Goal: Contribute content: Add original content to the website for others to see

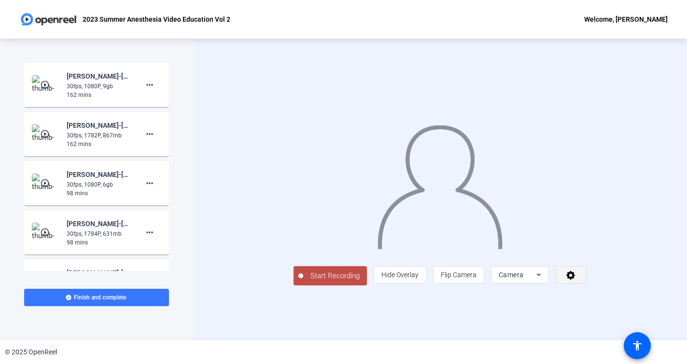
click at [575, 280] on icon at bounding box center [570, 275] width 9 height 9
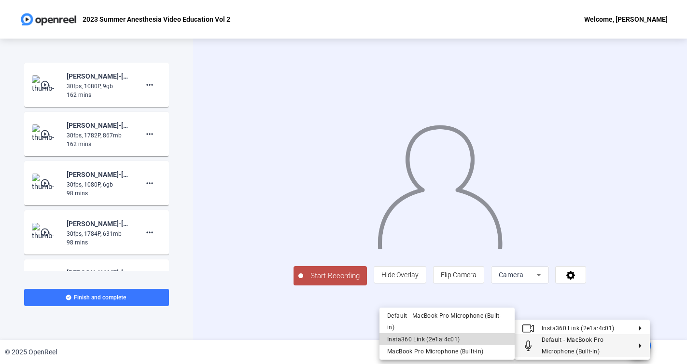
click at [464, 339] on span "Insta360 Link (2e1a:4c01)" at bounding box center [447, 340] width 120 height 12
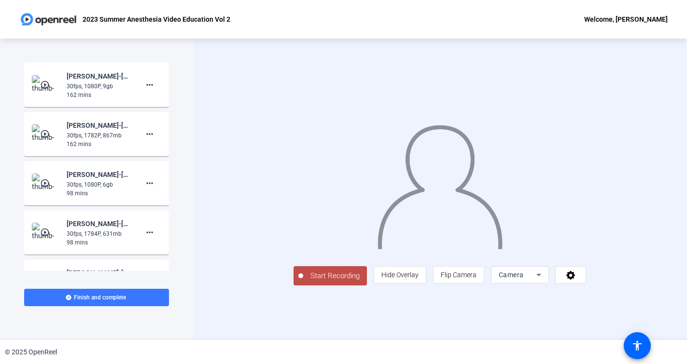
click at [544, 281] on icon at bounding box center [539, 275] width 12 height 12
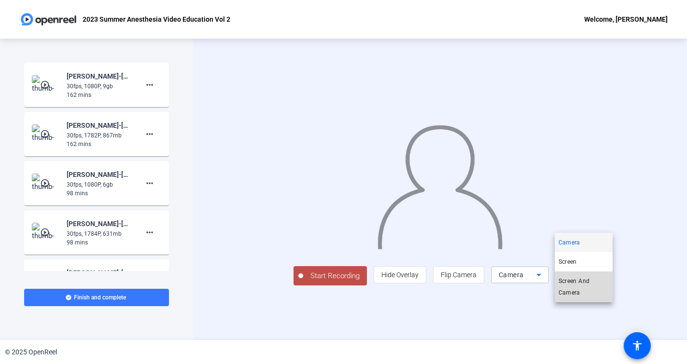
click at [601, 290] on span "Screen And Camera" at bounding box center [583, 287] width 50 height 23
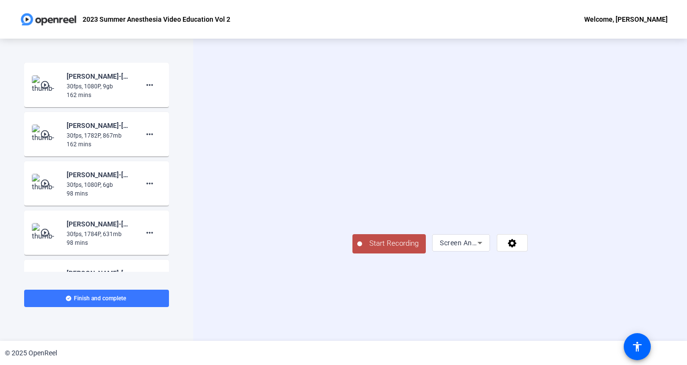
click at [352, 253] on button "Start Recording" at bounding box center [388, 243] width 73 height 19
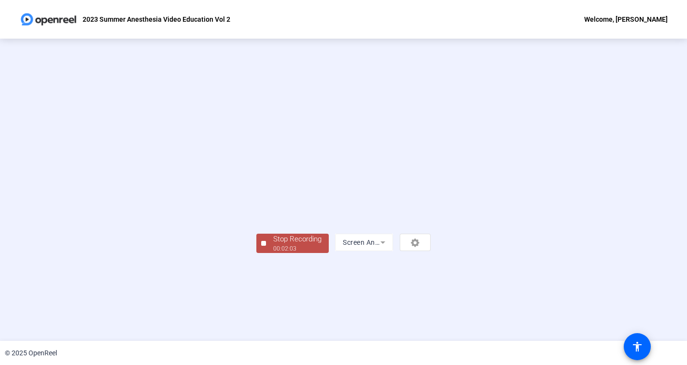
click at [273, 245] on div "Stop Recording" at bounding box center [297, 239] width 48 height 11
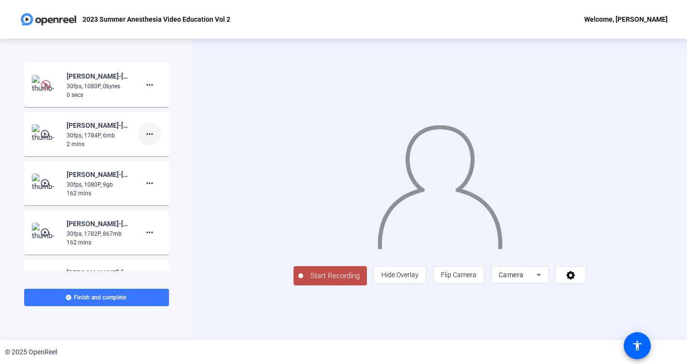
click at [154, 134] on mat-icon "more_horiz" at bounding box center [150, 134] width 12 height 12
click at [173, 155] on span "Delete clip" at bounding box center [165, 155] width 39 height 12
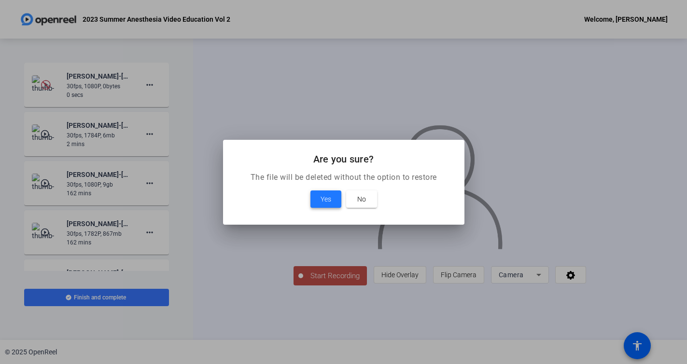
click at [327, 197] on span "Yes" at bounding box center [326, 200] width 11 height 12
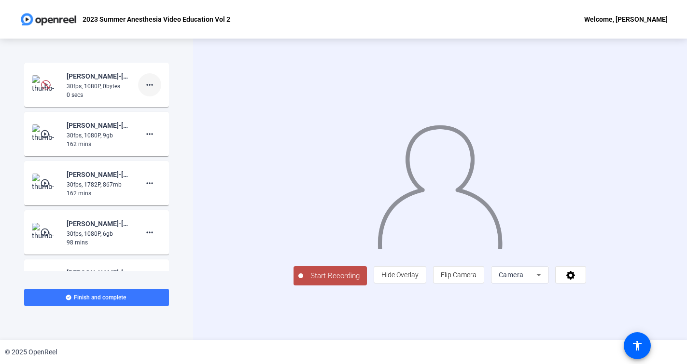
click at [153, 85] on mat-icon "more_horiz" at bounding box center [150, 85] width 12 height 12
click at [183, 106] on span "Delete clip" at bounding box center [165, 105] width 39 height 12
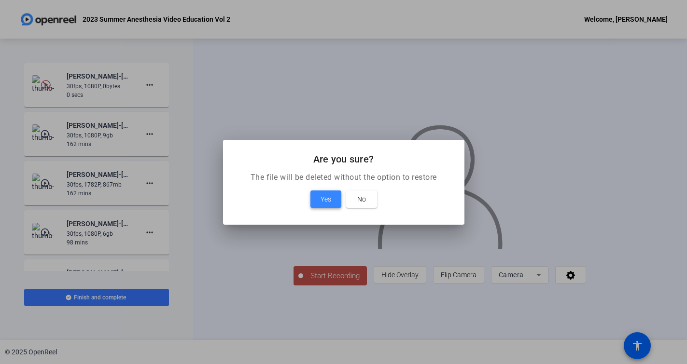
click at [324, 197] on span "Yes" at bounding box center [326, 200] width 11 height 12
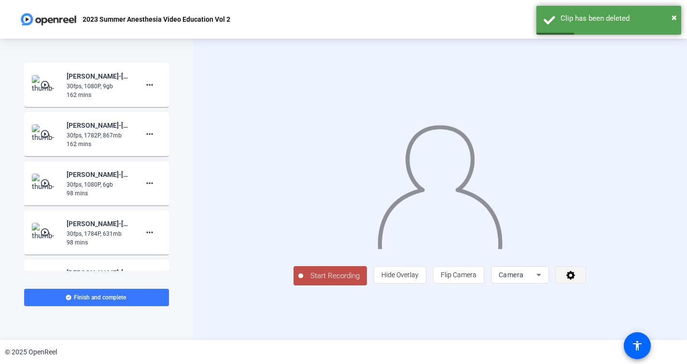
click at [575, 280] on icon at bounding box center [570, 275] width 9 height 9
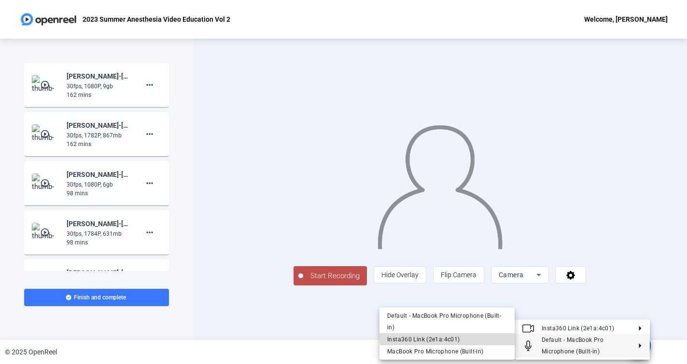
click at [481, 340] on span "Insta360 Link (2e1a:4c01)" at bounding box center [447, 340] width 120 height 12
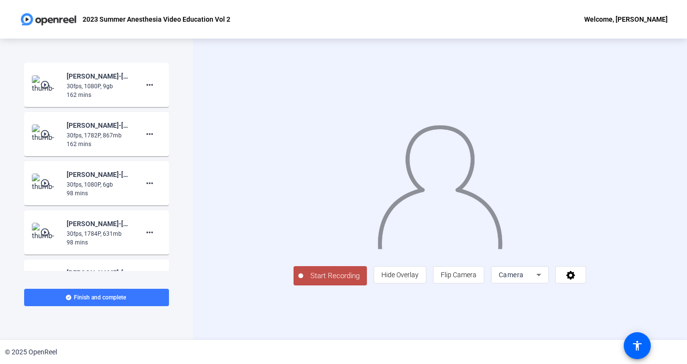
click at [544, 281] on icon at bounding box center [539, 275] width 12 height 12
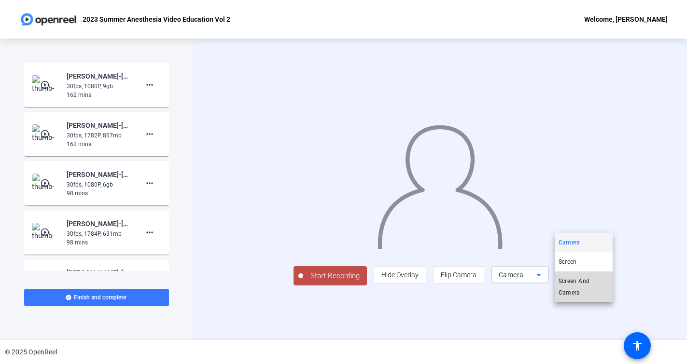
click at [595, 288] on span "Screen And Camera" at bounding box center [583, 287] width 50 height 23
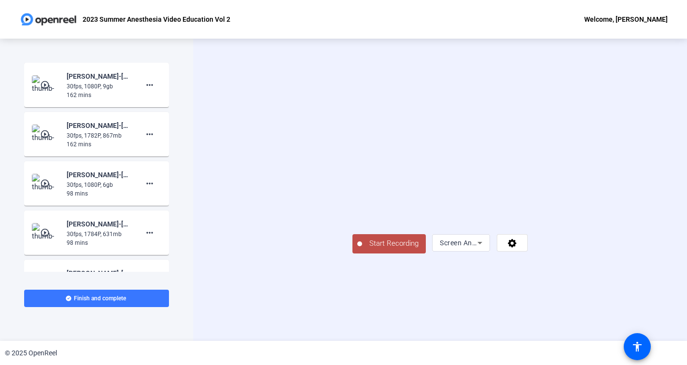
click at [362, 249] on span "Start Recording" at bounding box center [394, 243] width 64 height 11
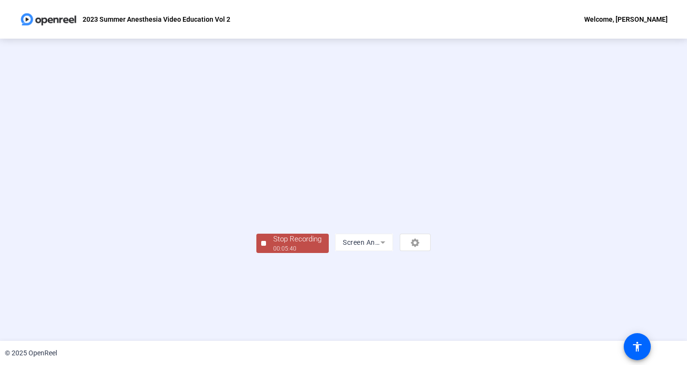
scroll to position [23, 0]
click at [273, 253] on div "00:05:40" at bounding box center [297, 248] width 48 height 9
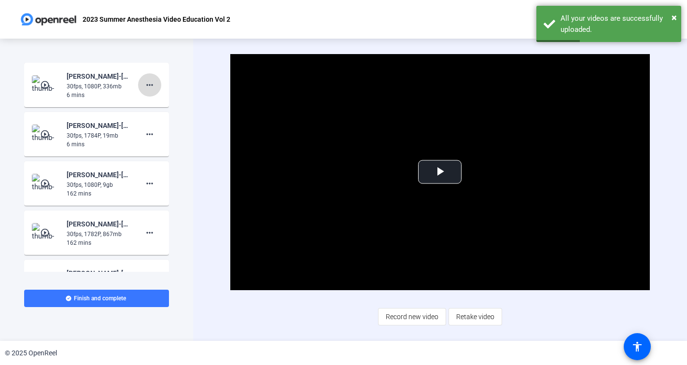
click at [149, 84] on mat-icon "more_horiz" at bounding box center [150, 85] width 12 height 12
click at [172, 105] on span "Delete clip" at bounding box center [165, 105] width 39 height 12
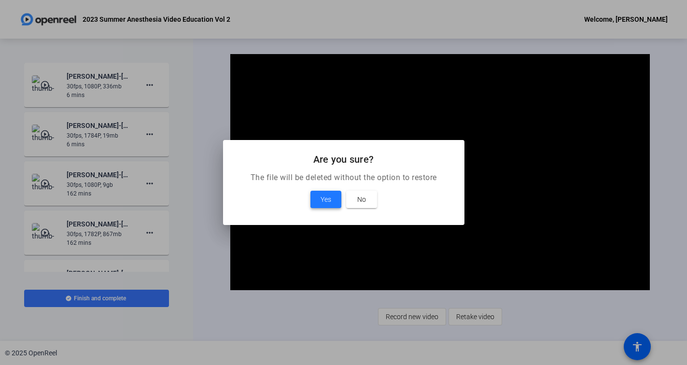
click at [326, 199] on span "Yes" at bounding box center [326, 200] width 11 height 12
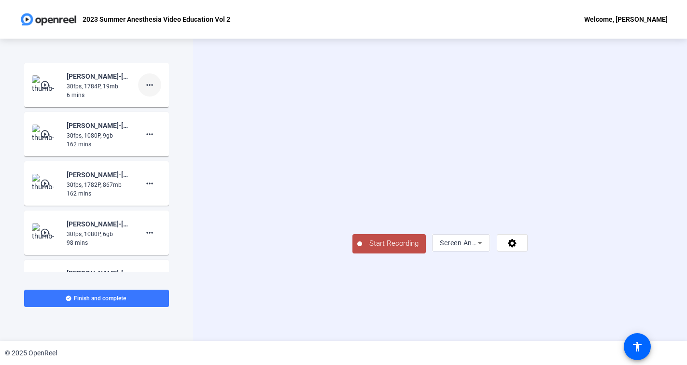
click at [151, 84] on mat-icon "more_horiz" at bounding box center [150, 85] width 12 height 12
click at [174, 105] on span "Delete clip" at bounding box center [165, 105] width 39 height 12
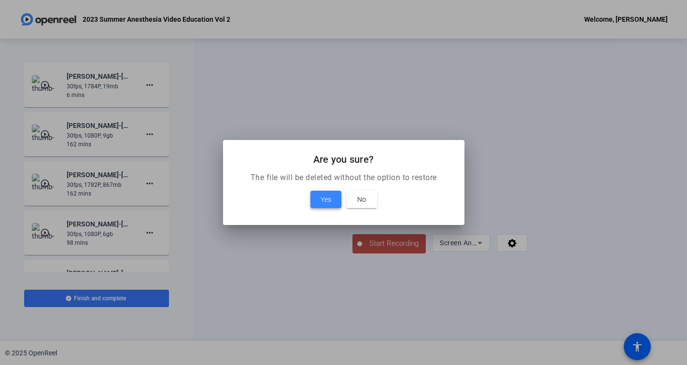
click at [326, 196] on span "Yes" at bounding box center [326, 200] width 11 height 12
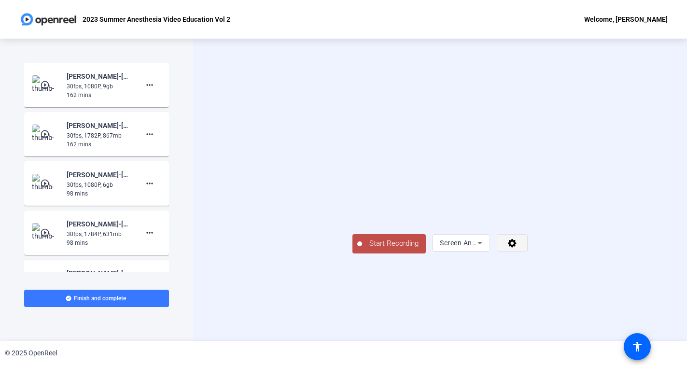
click at [516, 248] on icon at bounding box center [512, 243] width 9 height 9
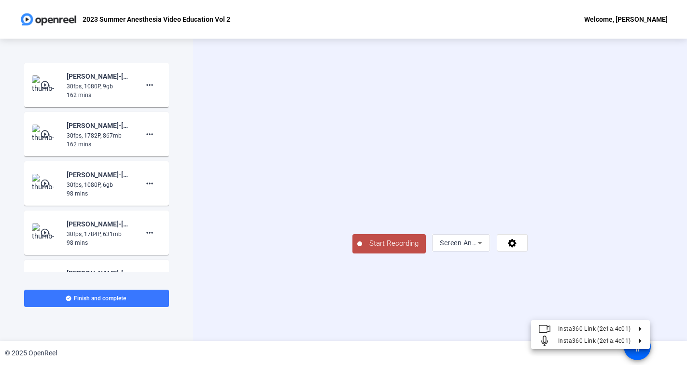
click at [643, 219] on div at bounding box center [343, 182] width 687 height 365
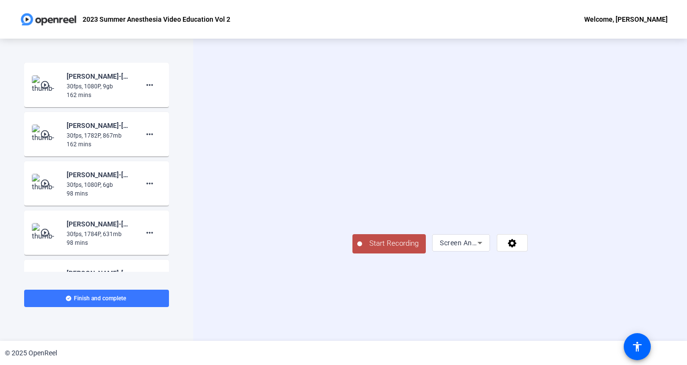
click at [362, 249] on span "Start Recording" at bounding box center [394, 243] width 64 height 11
